Goal: Task Accomplishment & Management: Use online tool/utility

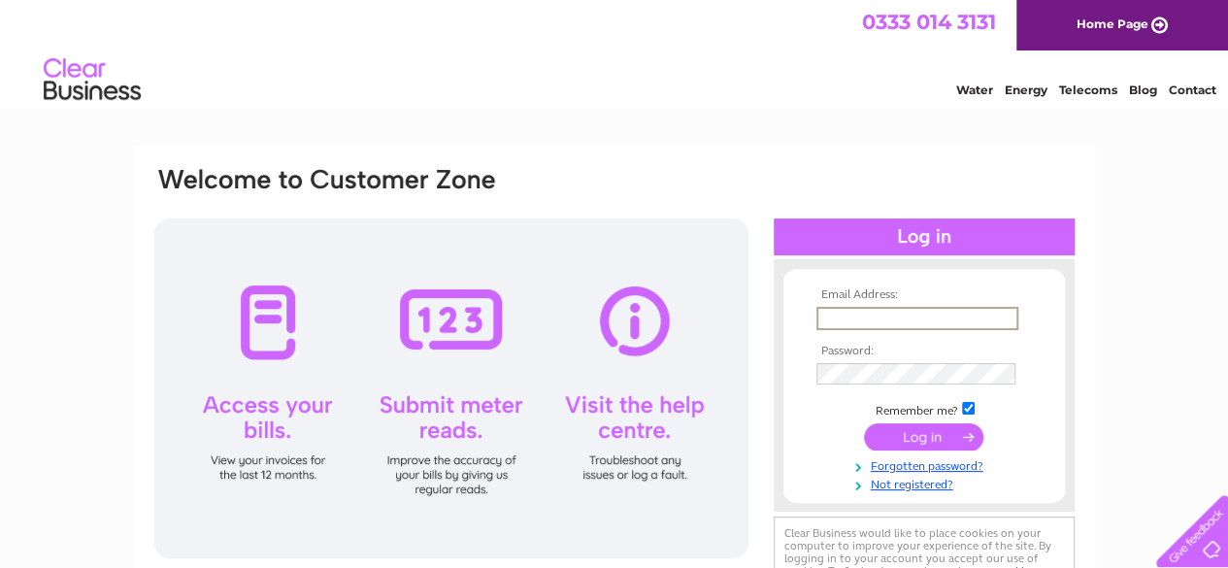
click at [876, 325] on input "text" at bounding box center [918, 318] width 202 height 23
type input "jraffan@aol.com"
click at [926, 444] on input "submit" at bounding box center [923, 434] width 119 height 27
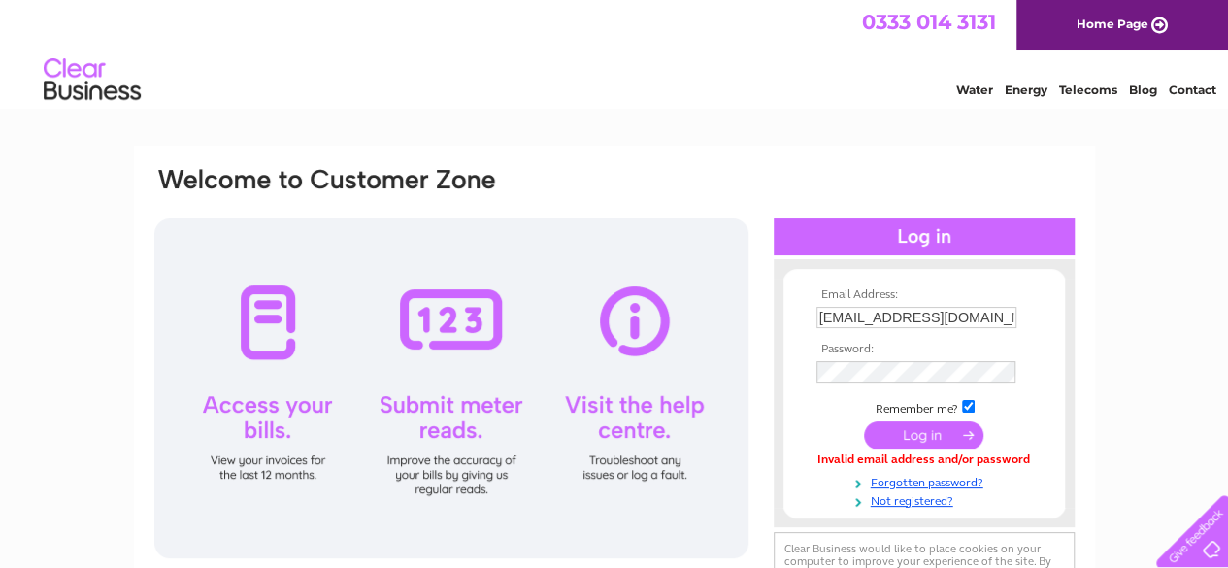
click at [919, 444] on input "submit" at bounding box center [923, 434] width 119 height 27
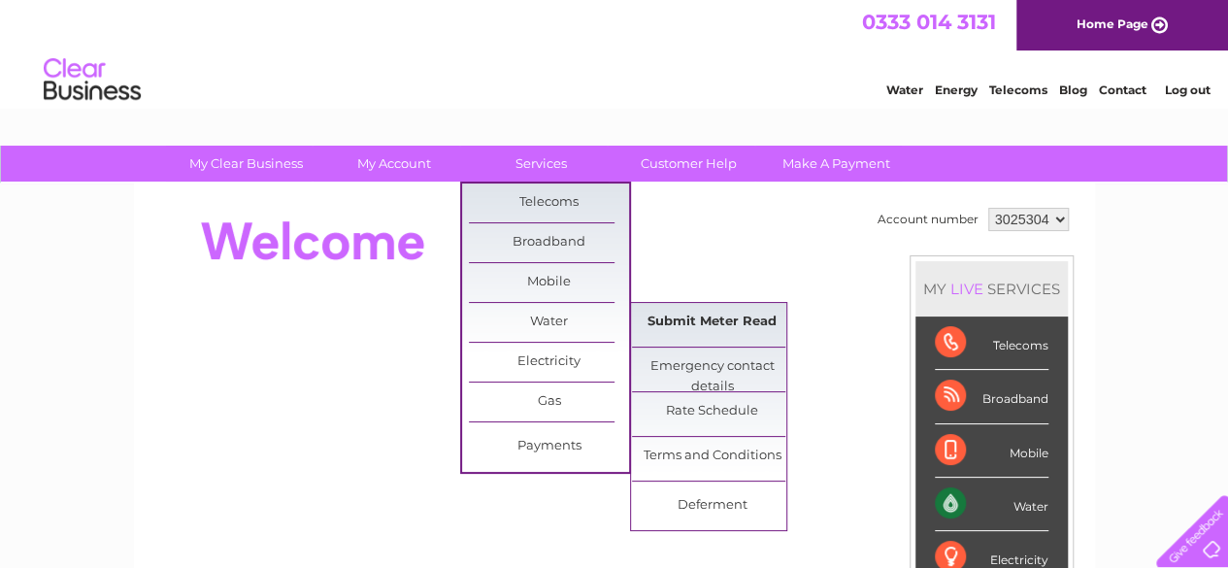
click at [679, 323] on link "Submit Meter Read" at bounding box center [712, 322] width 160 height 39
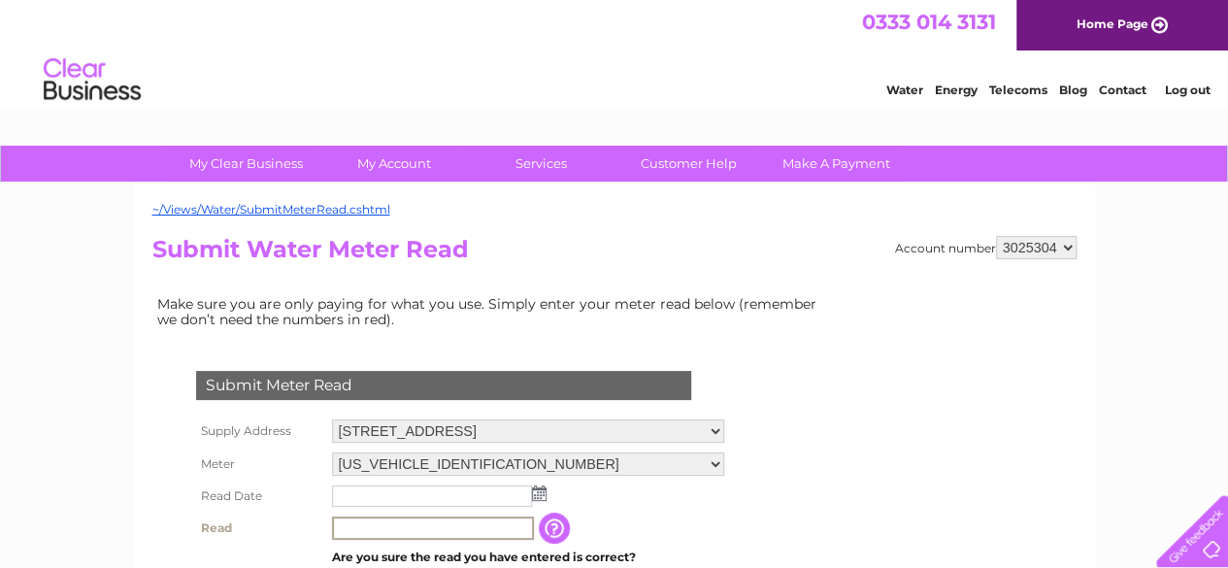
click at [355, 533] on input "text" at bounding box center [433, 528] width 202 height 23
click at [340, 490] on input "text" at bounding box center [432, 496] width 200 height 21
click at [550, 496] on td at bounding box center [527, 496] width 400 height 31
click at [536, 489] on img at bounding box center [539, 494] width 15 height 16
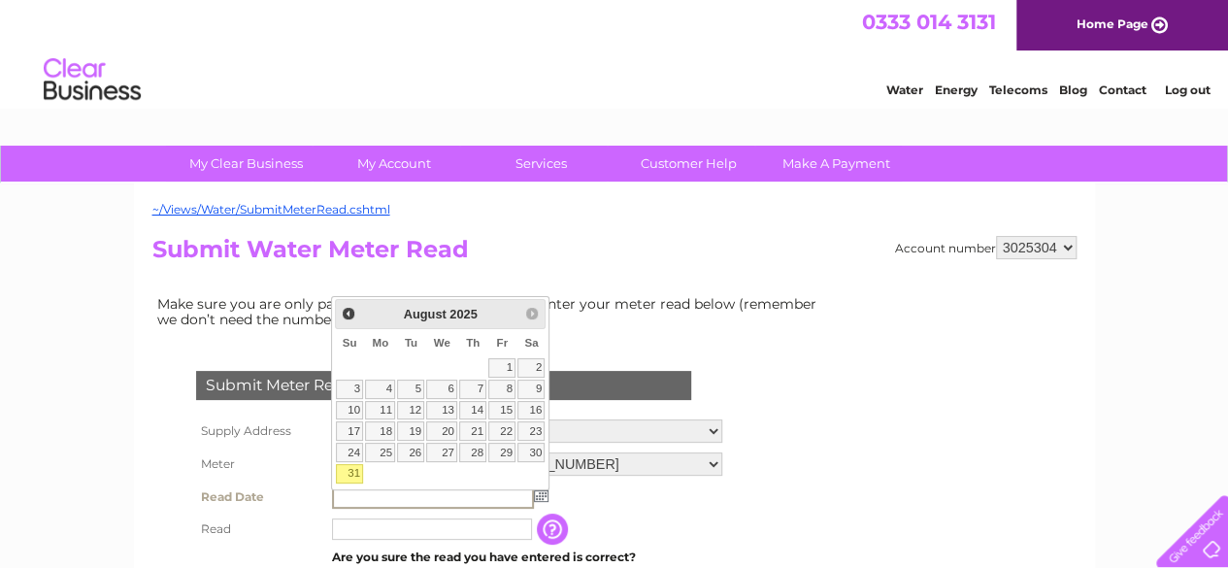
click at [529, 481] on div "Prev Next August 2025 Su Mo Tu We Th Fr Sa 1 2 3 4 5 6 7 8 9 10 11 12 13 14 15 …" at bounding box center [440, 393] width 218 height 194
click at [353, 465] on link "31" at bounding box center [349, 473] width 27 height 19
type input "2025/08/31"
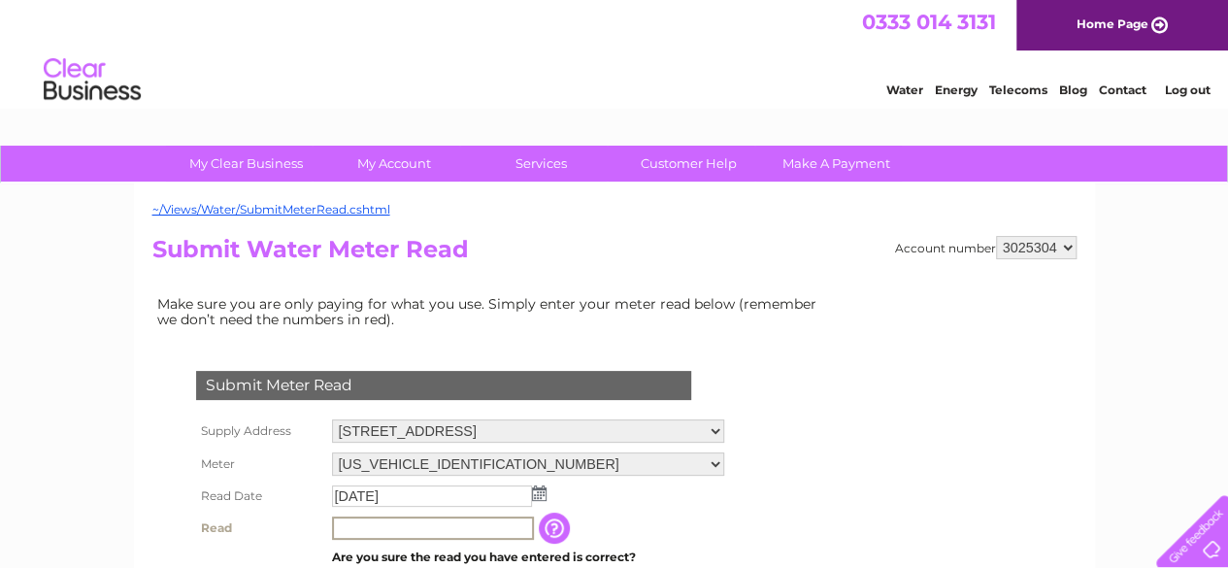
click at [356, 532] on input "text" at bounding box center [433, 528] width 202 height 23
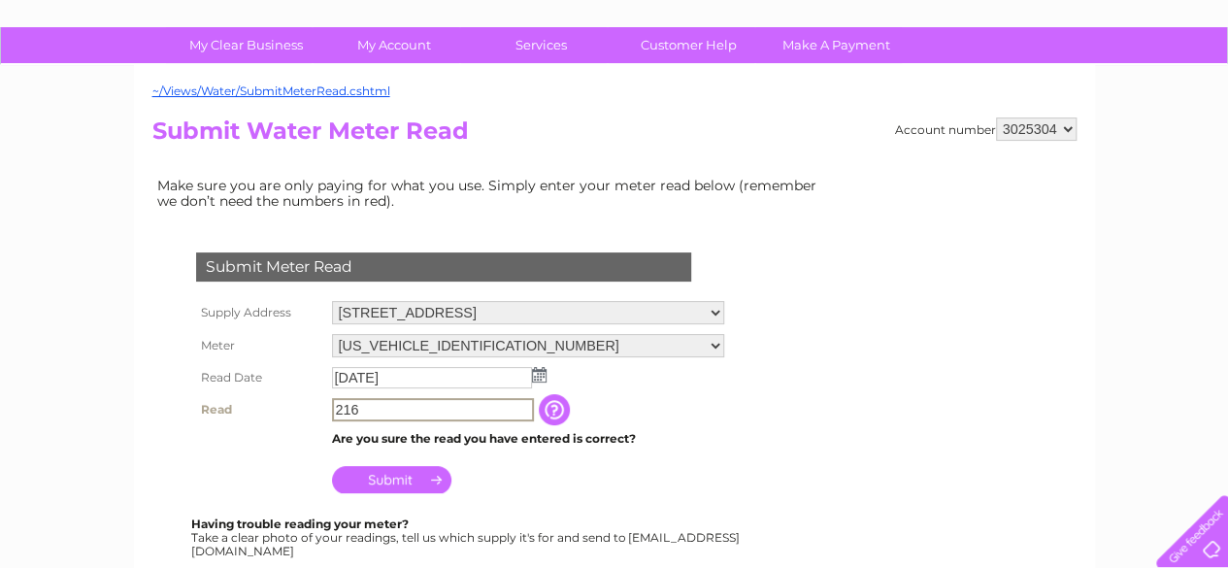
scroll to position [120, 0]
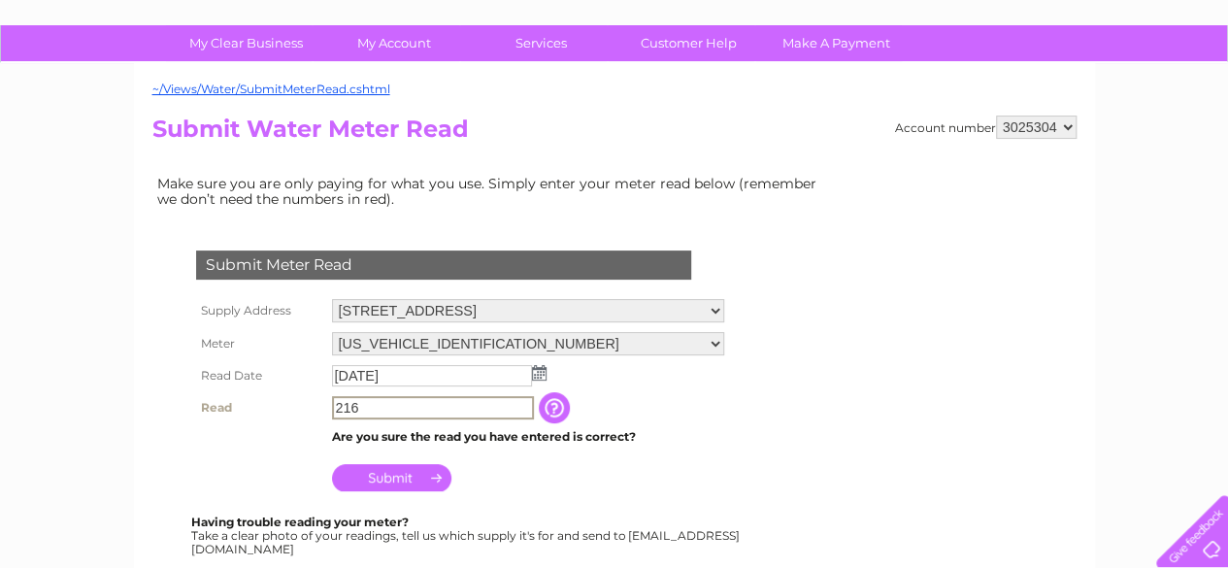
type input "216"
click at [375, 476] on input "Submit" at bounding box center [391, 475] width 119 height 27
